Goal: Task Accomplishment & Management: Manage account settings

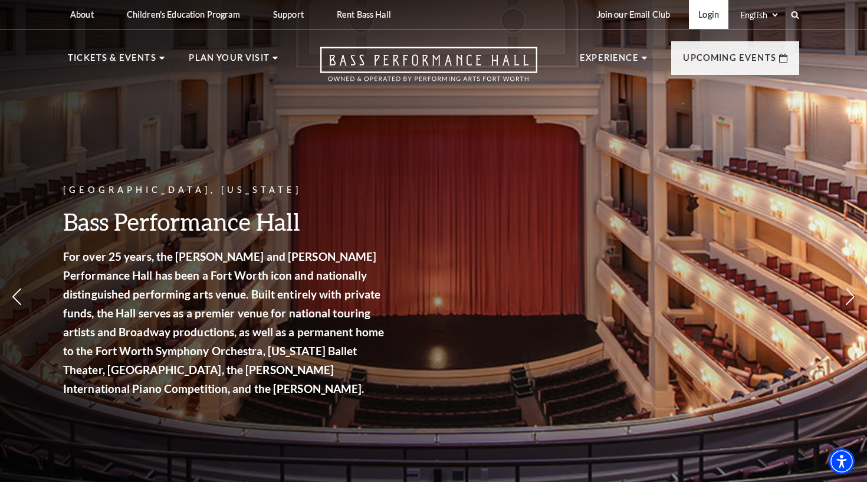
click at [700, 12] on link "Login" at bounding box center [709, 14] width 40 height 29
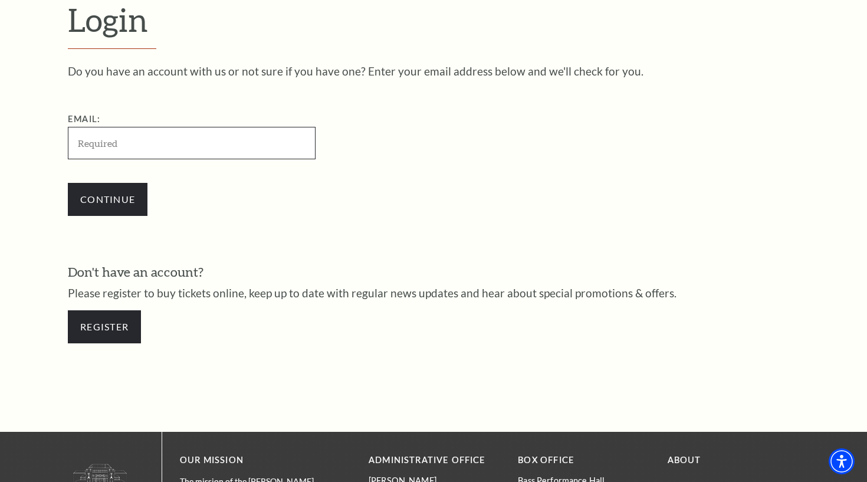
type input "kbelt12@gmail.com"
click at [107, 198] on input "Continue" at bounding box center [108, 199] width 80 height 33
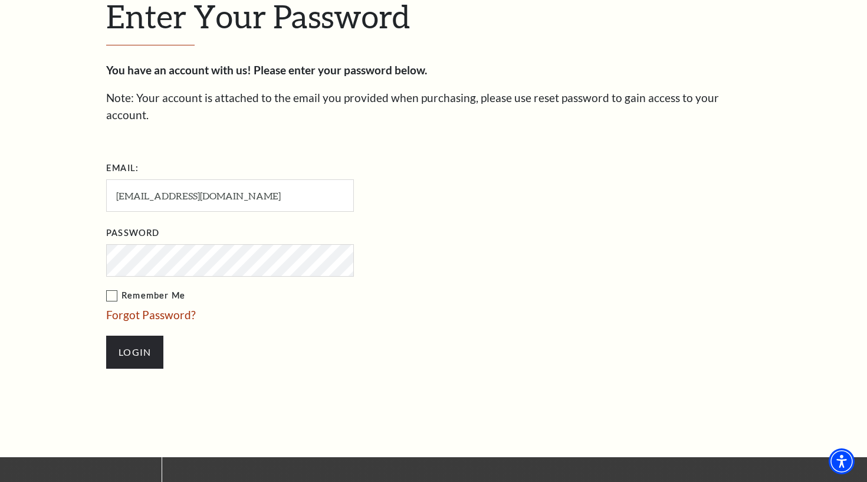
click at [134, 336] on input "Login" at bounding box center [134, 352] width 57 height 33
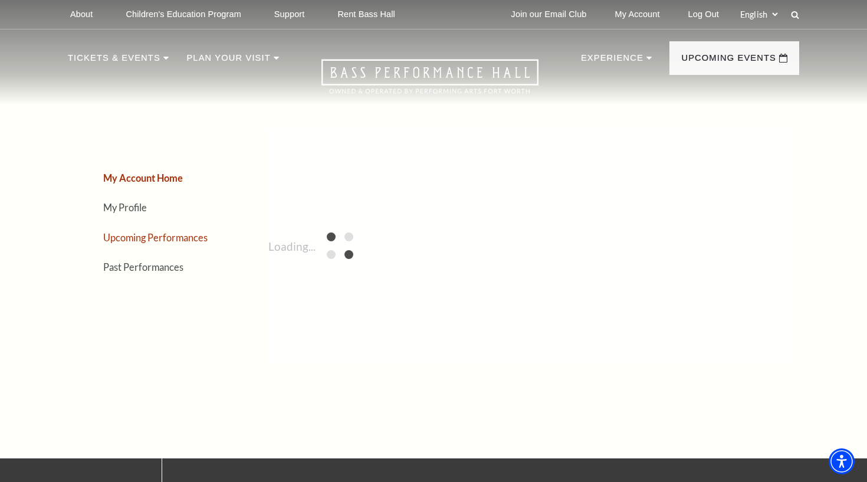
click at [183, 237] on link "Upcoming Performances" at bounding box center [155, 237] width 104 height 11
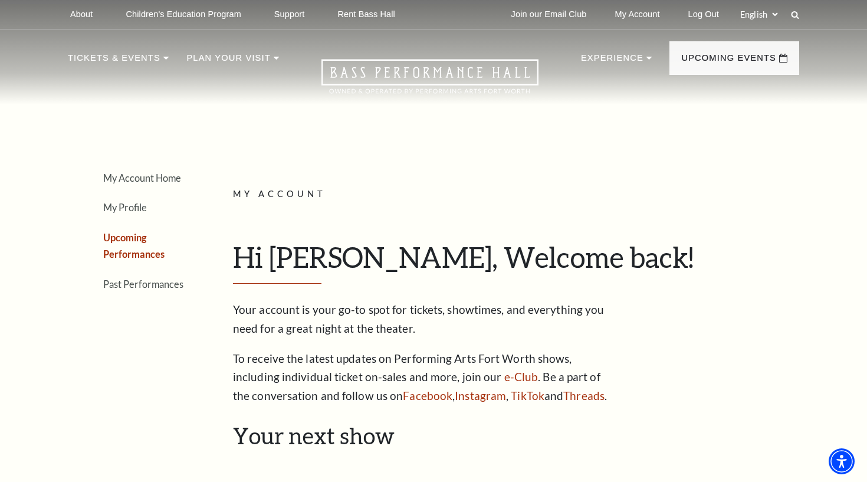
click at [183, 237] on li "Upcoming Performances" at bounding box center [146, 246] width 86 height 34
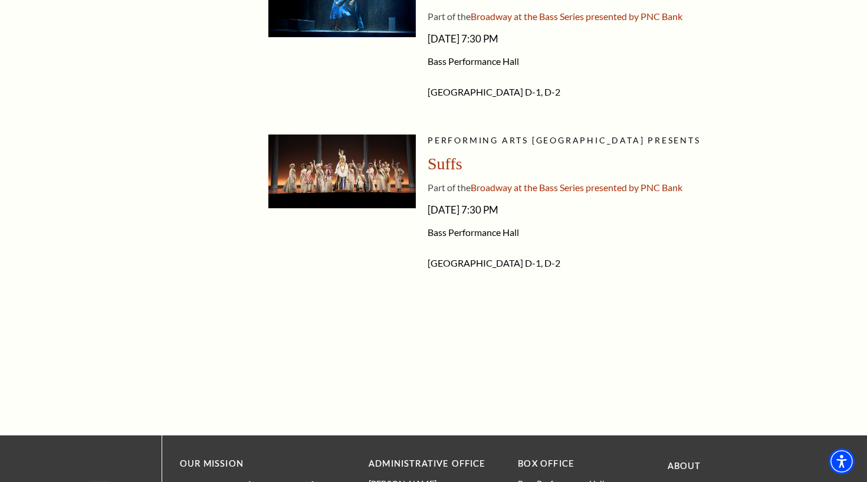
scroll to position [1681, 0]
